Goal: Information Seeking & Learning: Check status

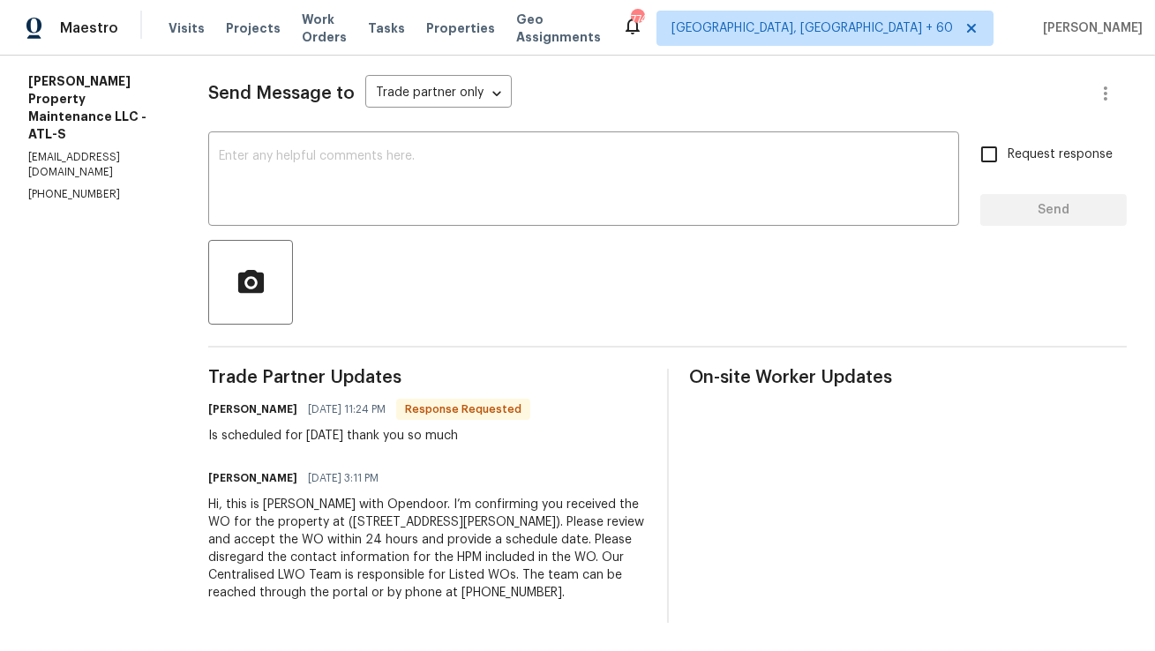
scroll to position [211, 0]
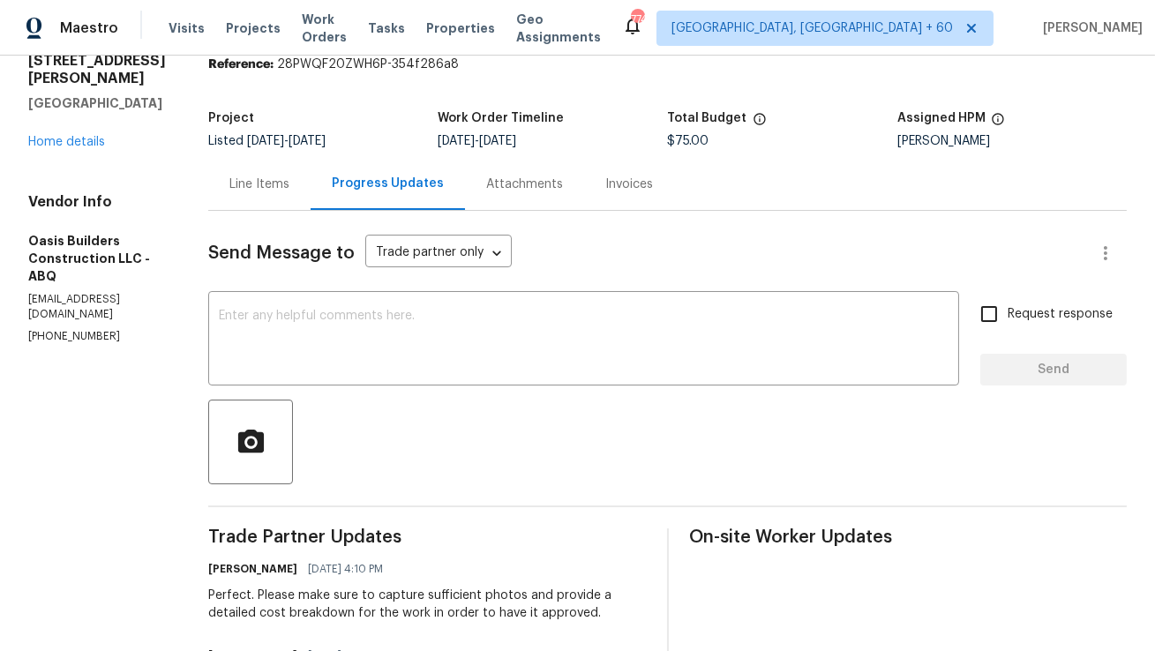
scroll to position [19, 0]
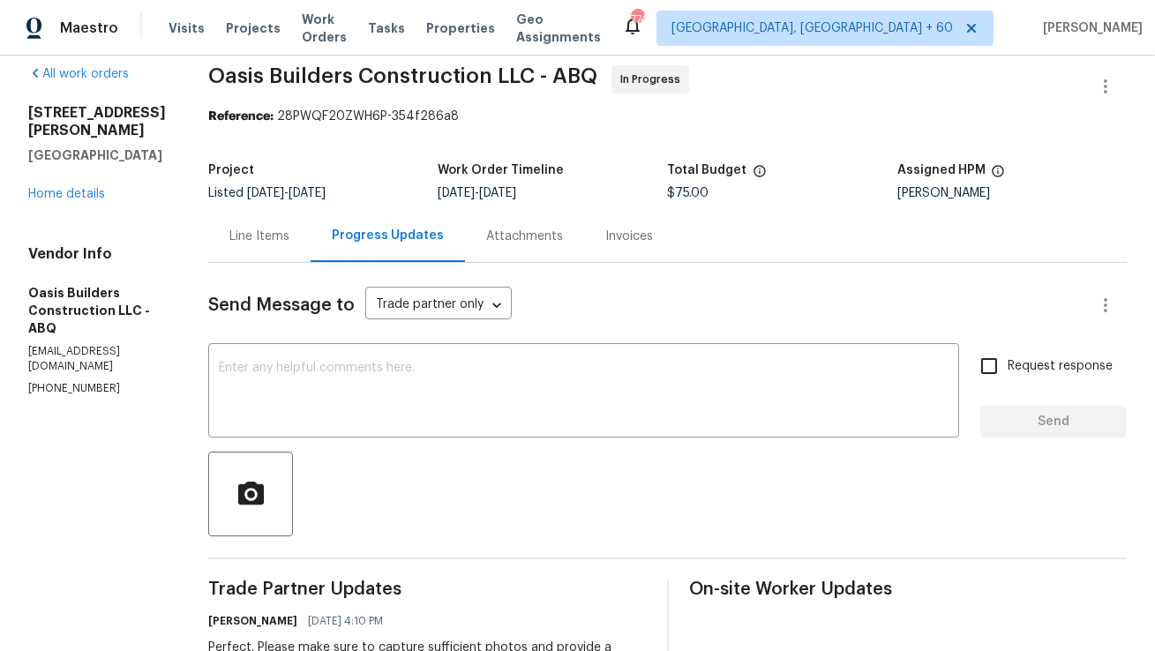
click at [267, 237] on div "Line Items" at bounding box center [259, 237] width 60 height 18
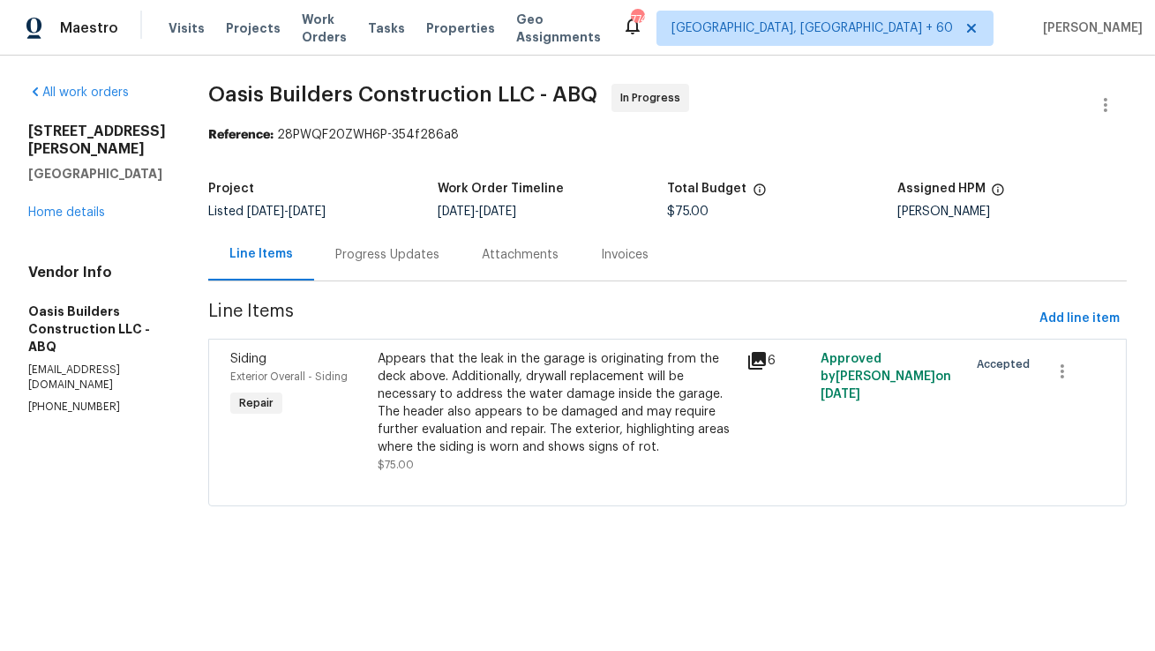
click at [436, 267] on div "Progress Updates" at bounding box center [387, 255] width 147 height 52
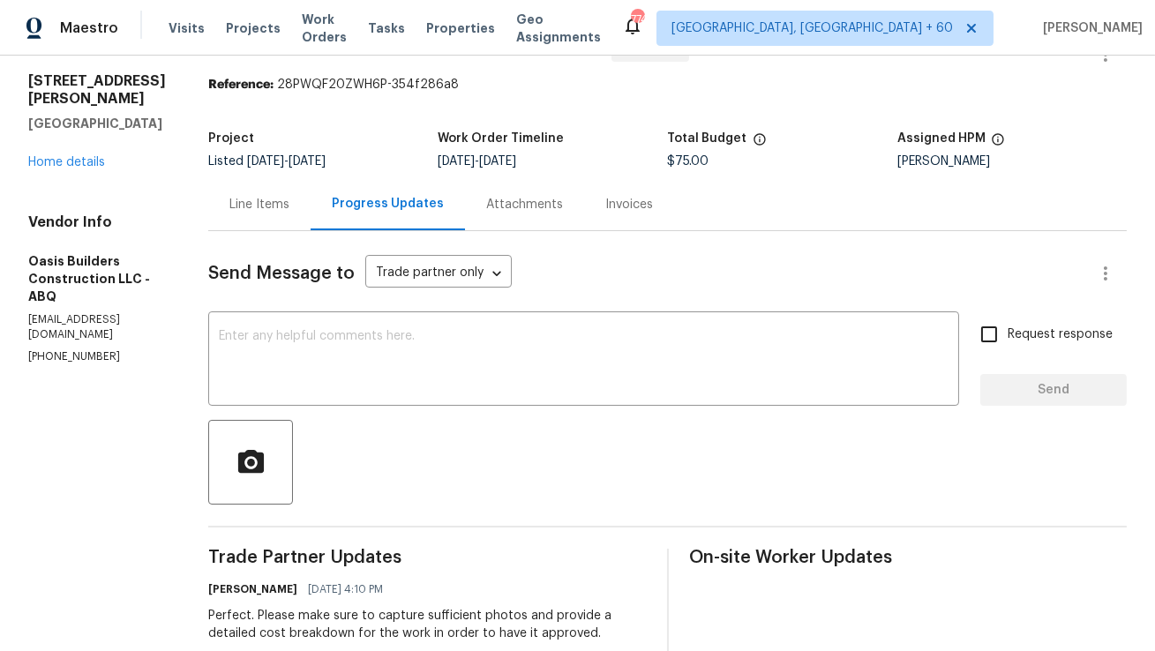
scroll to position [26, 0]
